Goal: Task Accomplishment & Management: Use online tool/utility

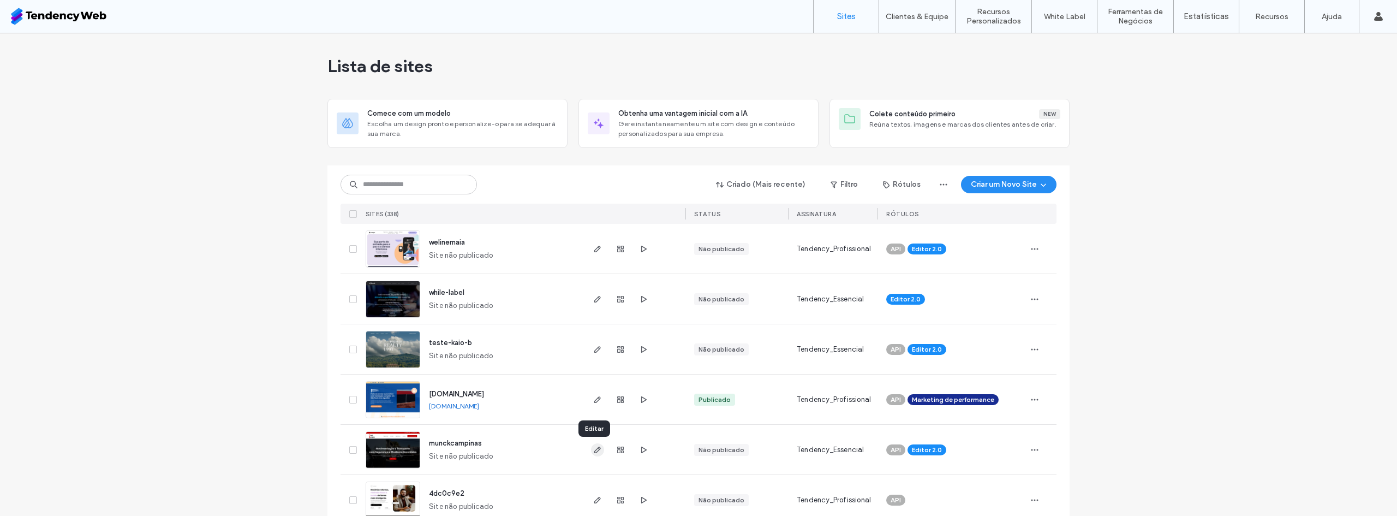
click at [596, 454] on span "button" at bounding box center [597, 449] width 13 height 13
click at [639, 300] on icon "button" at bounding box center [643, 299] width 9 height 9
